Goal: Complete application form: Complete application form

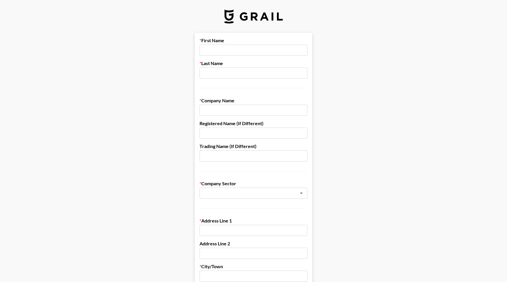
click at [228, 50] on input "text" at bounding box center [254, 50] width 108 height 11
type input "[PERSON_NAME]"
type input "Green"
type input "Handcar"
type input "JDG Creative LLC"
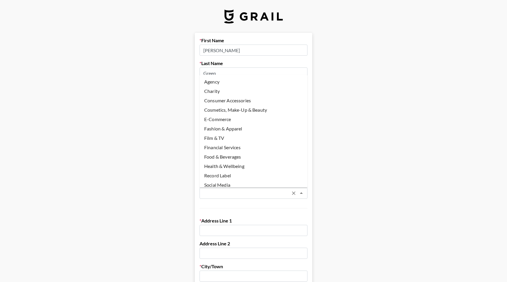
click at [228, 84] on li "Agency" at bounding box center [254, 81] width 108 height 9
type input "Agency"
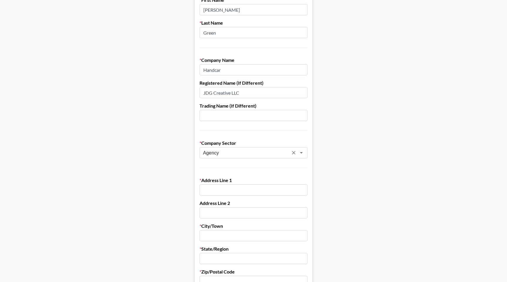
scroll to position [51, 0]
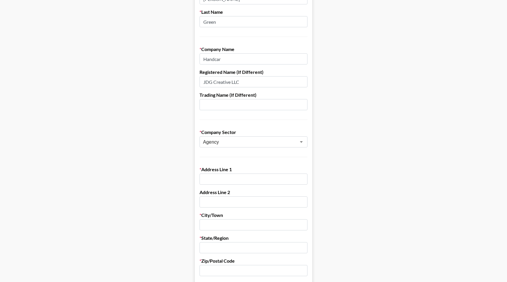
click at [215, 178] on input "text" at bounding box center [254, 179] width 108 height 11
type input "[STREET_ADDRESS][PERSON_NAME]"
type input "M"
type input "[GEOGRAPHIC_DATA]"
type input "MI"
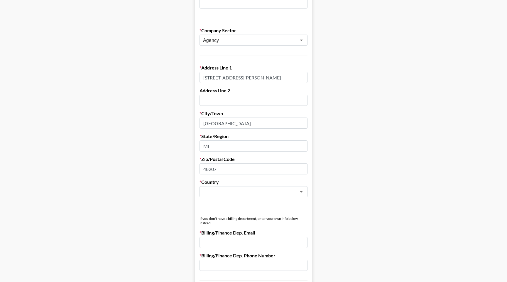
scroll to position [155, 0]
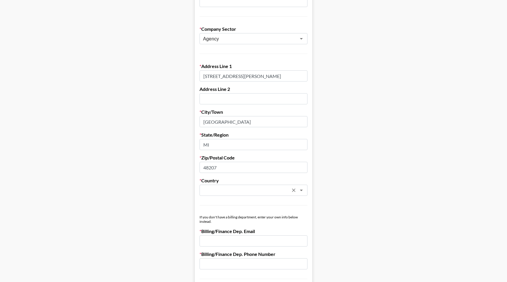
type input "48207"
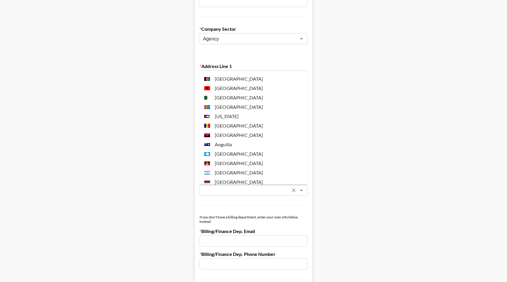
click at [210, 187] on input "text" at bounding box center [245, 190] width 85 height 7
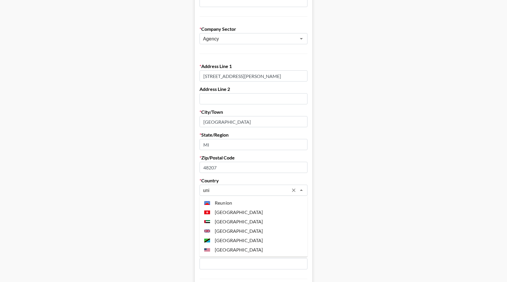
click at [233, 248] on li "[GEOGRAPHIC_DATA]" at bounding box center [254, 249] width 108 height 9
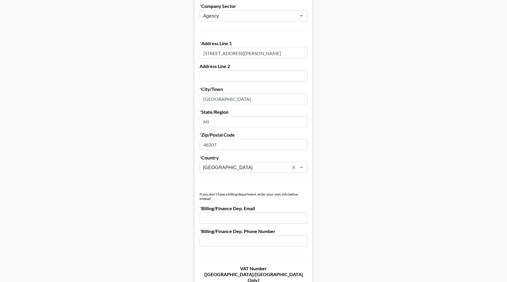
scroll to position [180, 0]
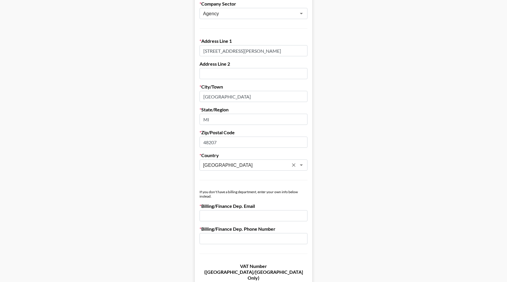
type input "[GEOGRAPHIC_DATA]"
click at [216, 222] on form "First Name [PERSON_NAME] Last Name Green Company Name Handcar Registered Name (…" at bounding box center [253, 106] width 117 height 507
click at [221, 216] on input "email" at bounding box center [254, 216] width 108 height 11
type input "[PERSON_NAME][EMAIL_ADDRESS][DOMAIN_NAME]"
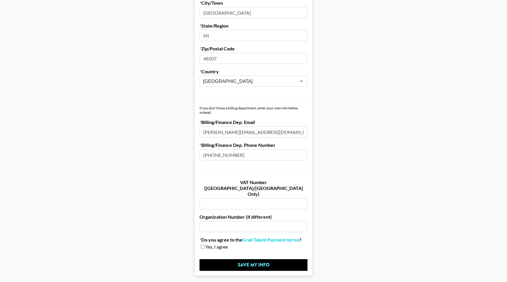
scroll to position [268, 0]
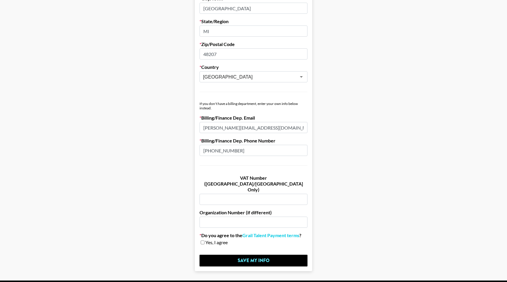
type input "[PHONE_NUMBER]"
click at [204, 241] on input "checkbox" at bounding box center [203, 243] width 4 height 4
checkbox input "true"
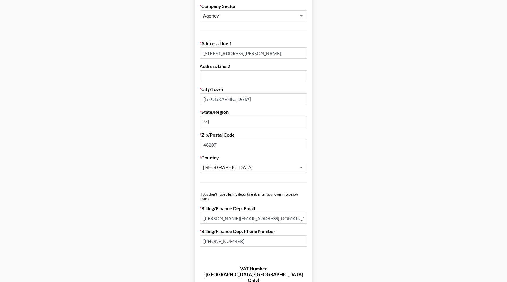
scroll to position [279, 0]
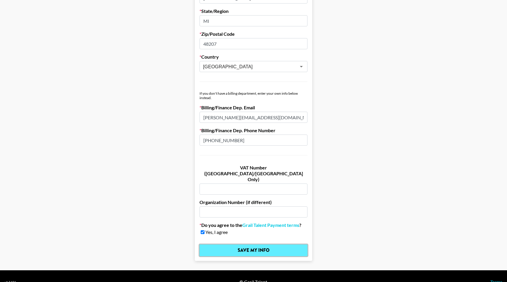
click at [248, 245] on input "Save My Info" at bounding box center [254, 251] width 108 height 12
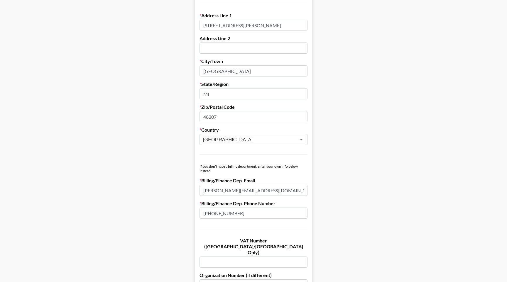
scroll to position [330, 0]
